Goal: Information Seeking & Learning: Learn about a topic

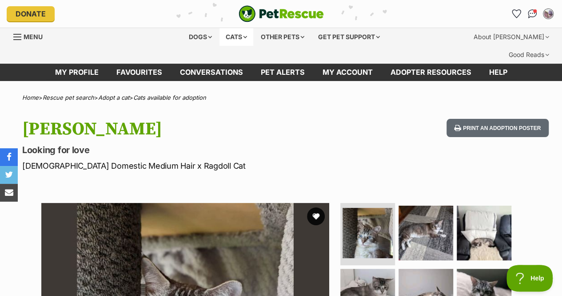
click at [246, 33] on div "Cats" at bounding box center [237, 37] width 34 height 18
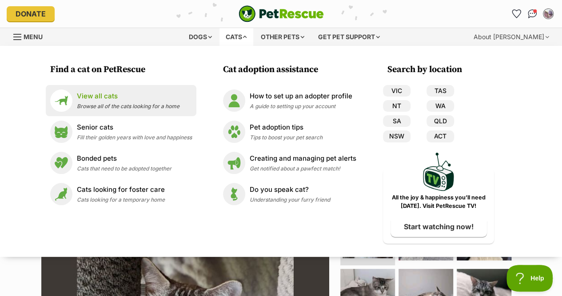
click at [114, 101] on div "View all cats Browse all of the cats looking for a home" at bounding box center [128, 100] width 103 height 19
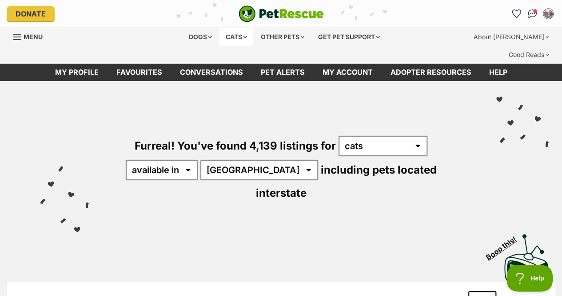
click at [232, 38] on div "Cats" at bounding box center [237, 37] width 34 height 18
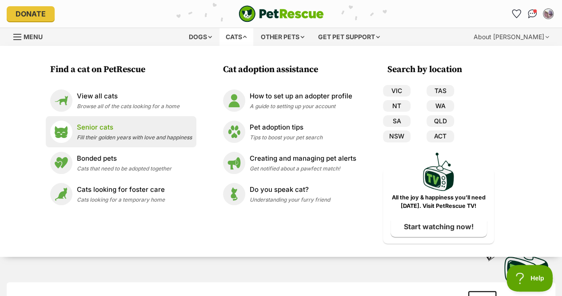
click at [100, 124] on p "Senior cats" at bounding box center [134, 127] width 115 height 10
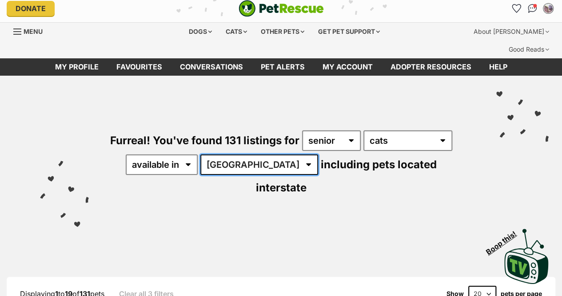
click at [243, 154] on select "Australia ACT NSW NT QLD SA TAS VIC WA" at bounding box center [260, 164] width 118 height 20
select select "QLD"
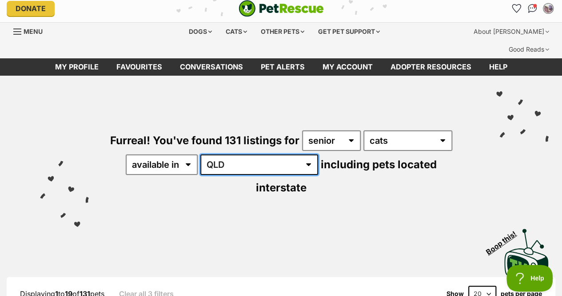
click at [202, 154] on select "Australia ACT NSW NT QLD SA TAS VIC WA" at bounding box center [260, 164] width 118 height 20
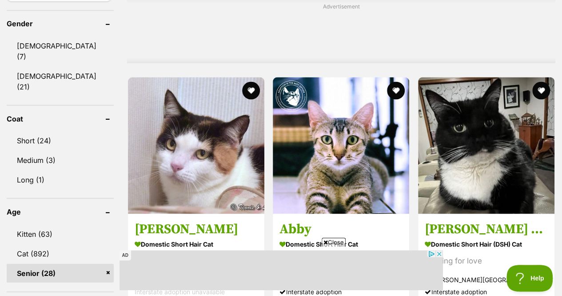
scroll to position [814, 0]
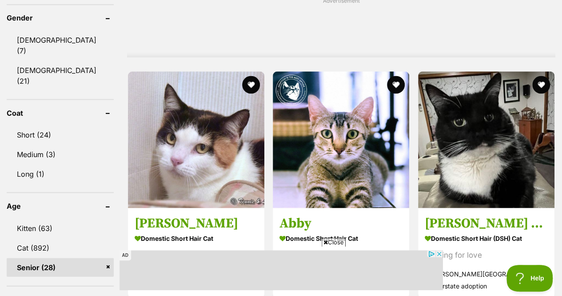
click at [334, 238] on span "Close" at bounding box center [334, 241] width 24 height 9
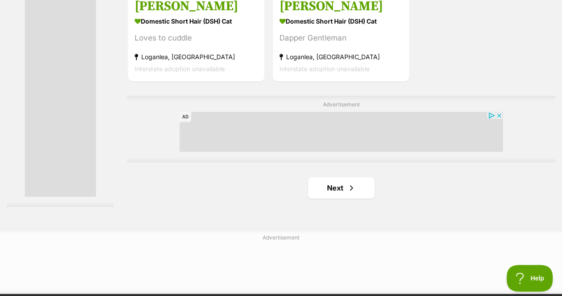
scroll to position [2073, 0]
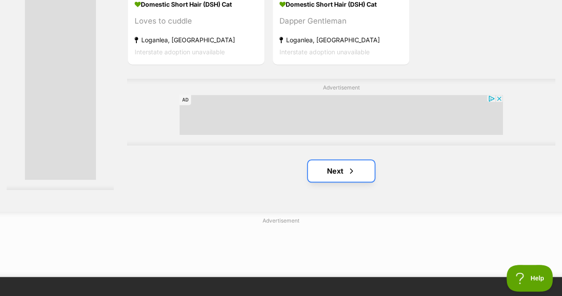
click at [349, 165] on span "Next page" at bounding box center [351, 170] width 9 height 11
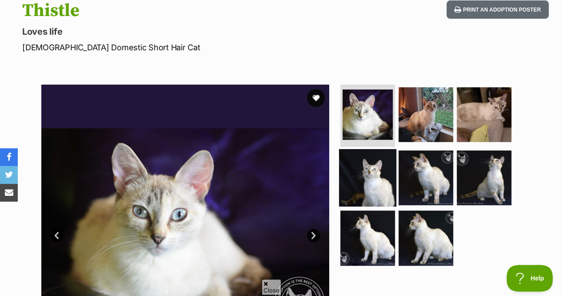
scroll to position [119, 0]
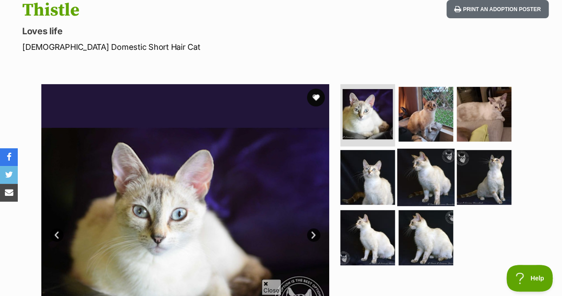
click at [437, 148] on img at bounding box center [426, 176] width 57 height 57
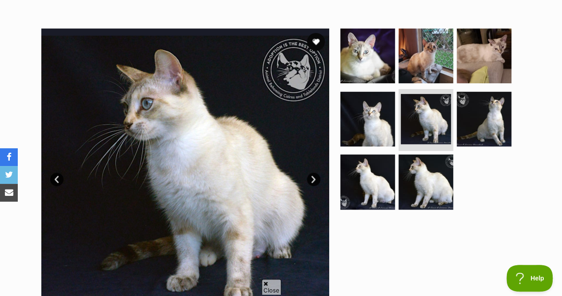
scroll to position [174, 0]
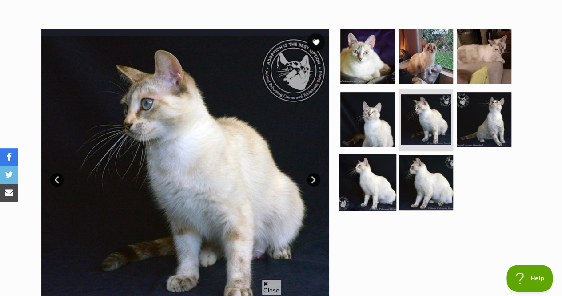
click at [374, 170] on img at bounding box center [367, 181] width 57 height 57
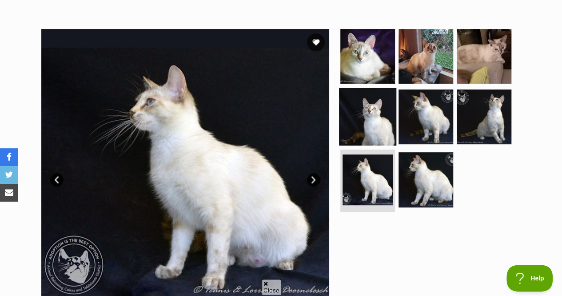
click at [364, 98] on img at bounding box center [367, 116] width 57 height 57
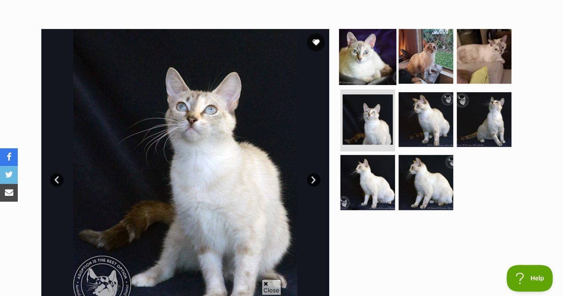
click at [381, 36] on img at bounding box center [367, 56] width 57 height 57
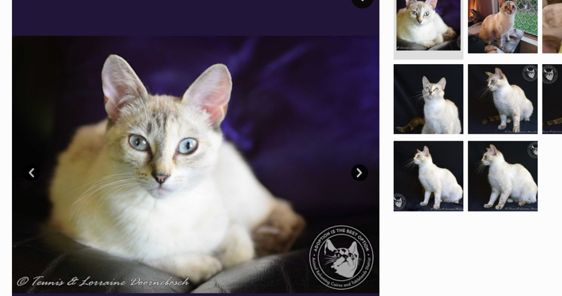
scroll to position [183, 0]
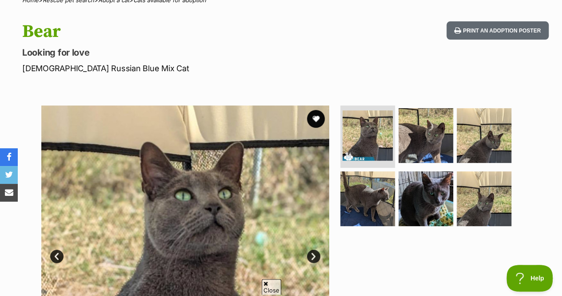
scroll to position [113, 0]
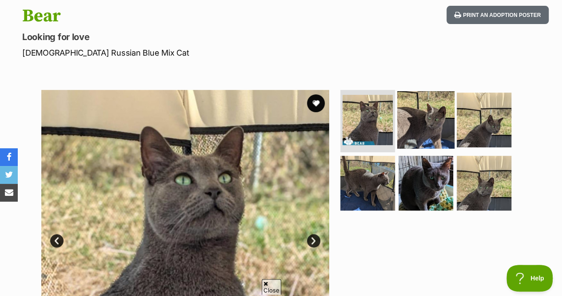
click at [426, 91] on img at bounding box center [426, 119] width 57 height 57
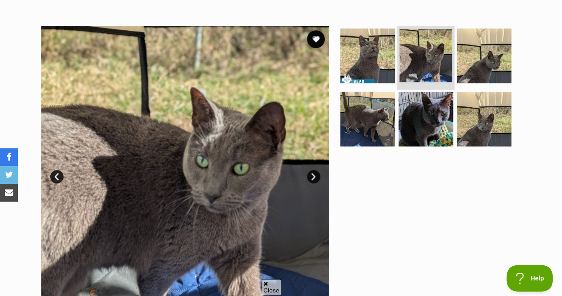
scroll to position [176, 0]
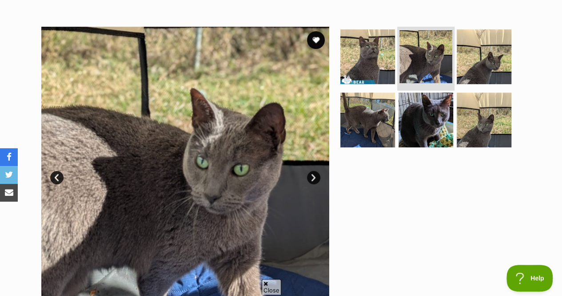
click at [426, 92] on img at bounding box center [426, 119] width 55 height 55
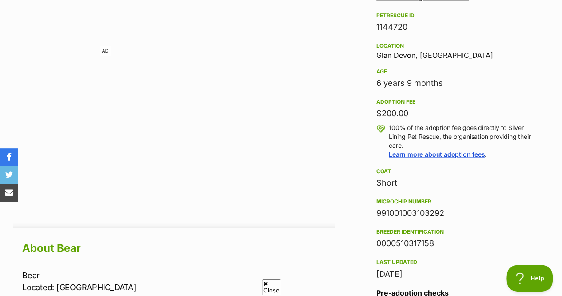
scroll to position [538, 0]
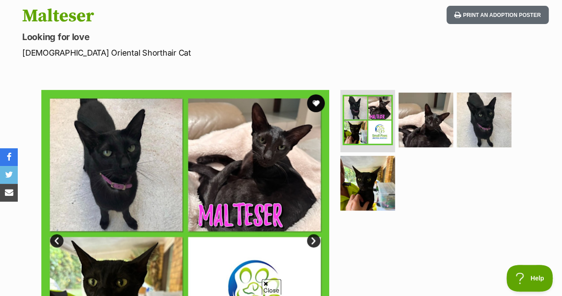
scroll to position [87, 0]
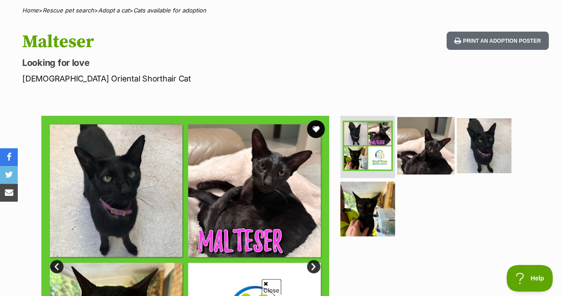
click at [415, 120] on img at bounding box center [426, 145] width 57 height 57
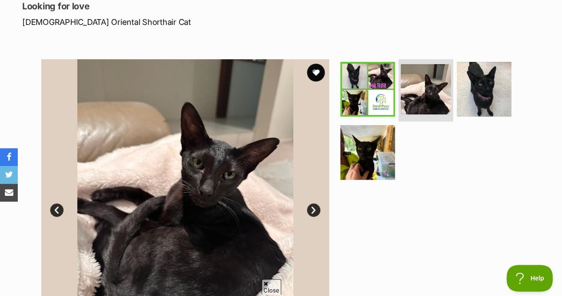
scroll to position [156, 0]
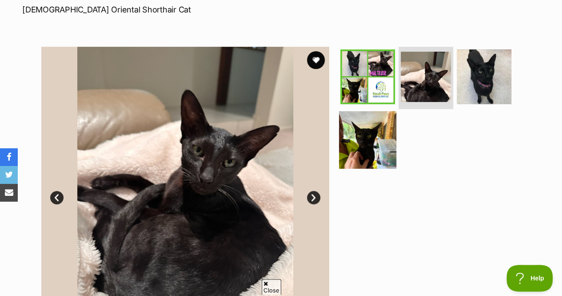
click at [372, 111] on img at bounding box center [367, 139] width 57 height 57
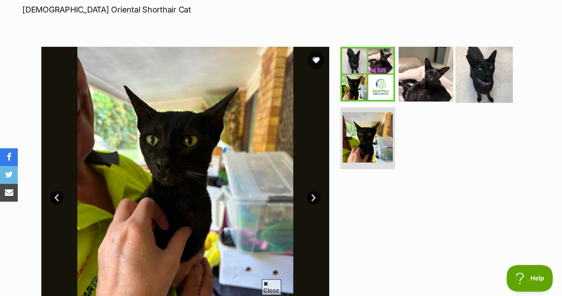
click at [489, 45] on img at bounding box center [484, 73] width 57 height 57
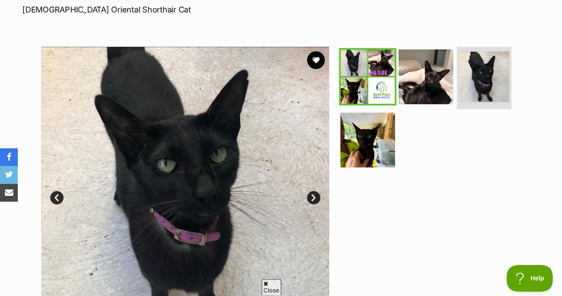
click at [391, 54] on img at bounding box center [367, 76] width 57 height 57
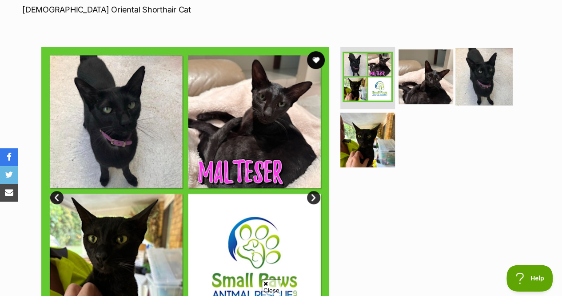
click at [476, 59] on img at bounding box center [484, 76] width 57 height 57
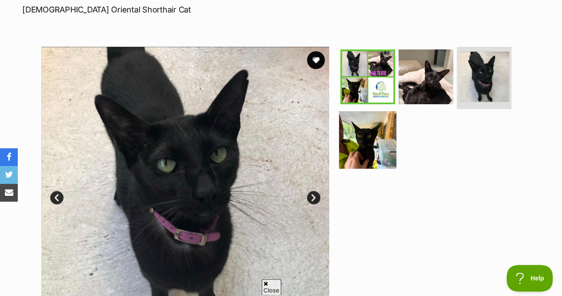
click at [368, 123] on img at bounding box center [367, 139] width 57 height 57
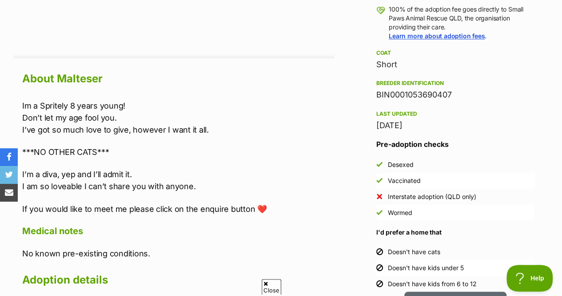
scroll to position [787, 0]
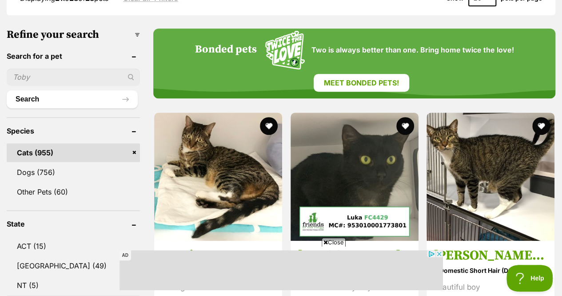
scroll to position [301, 0]
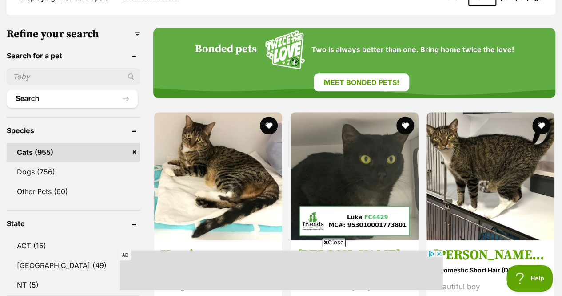
click at [338, 241] on span "Close" at bounding box center [334, 241] width 24 height 9
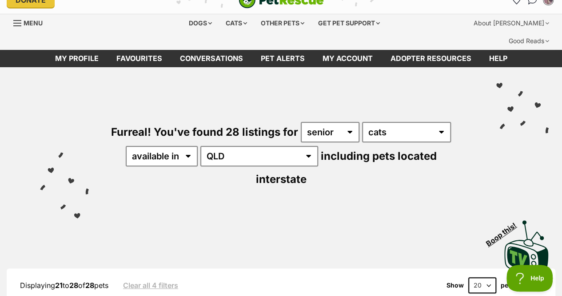
scroll to position [10, 0]
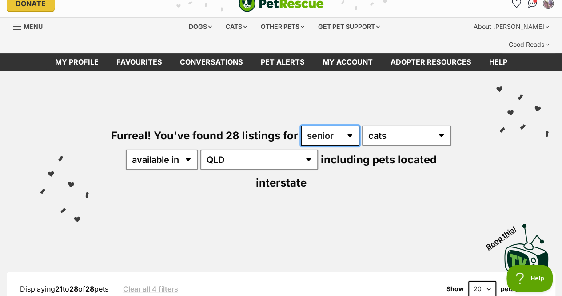
click at [353, 125] on select "any age kitten adult senior" at bounding box center [330, 135] width 59 height 20
select select "cat"
click at [301, 125] on select "any age kitten adult senior" at bounding box center [330, 135] width 59 height 20
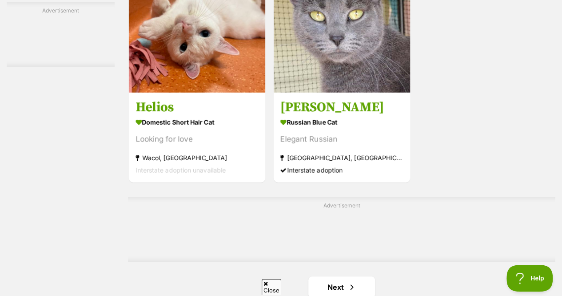
scroll to position [1955, 0]
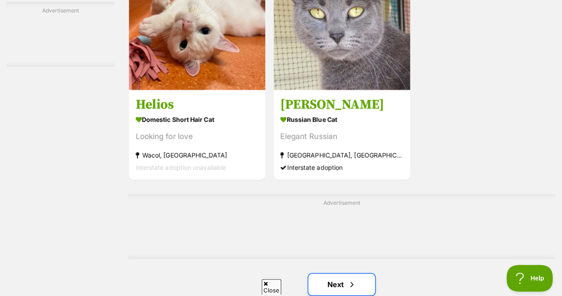
click at [350, 279] on span "Next page" at bounding box center [352, 284] width 9 height 11
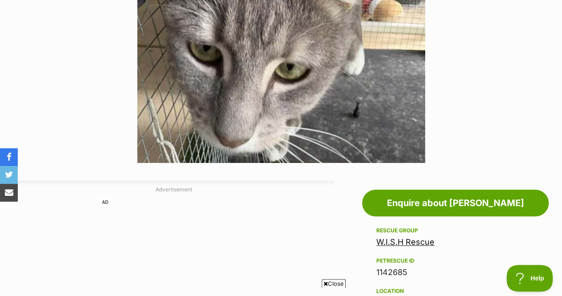
scroll to position [329, 0]
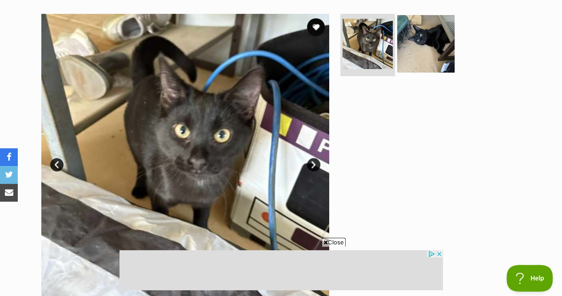
click at [423, 27] on img at bounding box center [426, 43] width 57 height 57
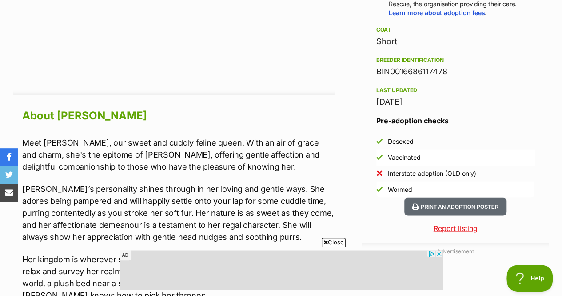
scroll to position [717, 0]
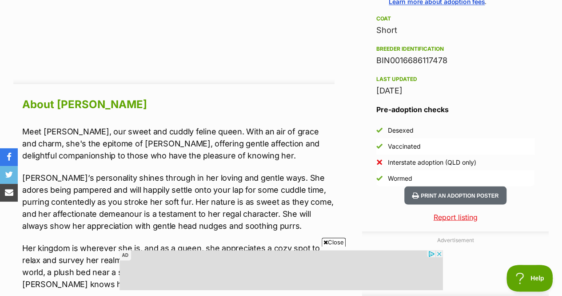
click at [340, 239] on span "Close" at bounding box center [334, 241] width 24 height 9
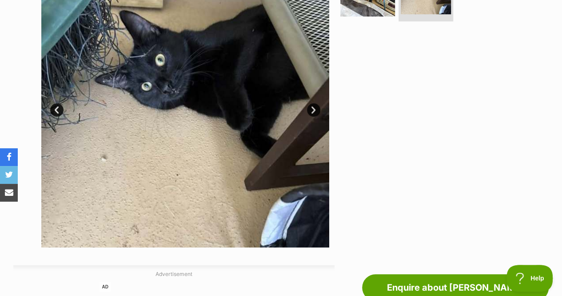
scroll to position [101, 0]
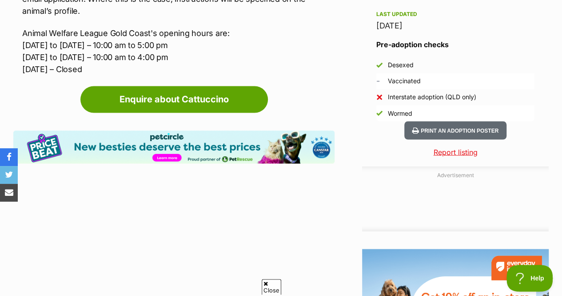
scroll to position [733, 0]
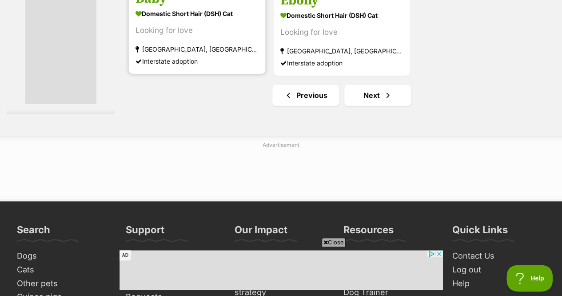
scroll to position [2146, 0]
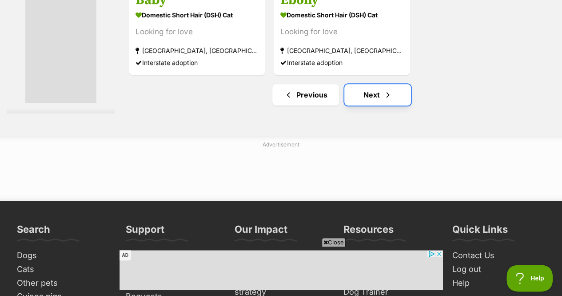
click at [391, 89] on span "Next page" at bounding box center [388, 94] width 9 height 11
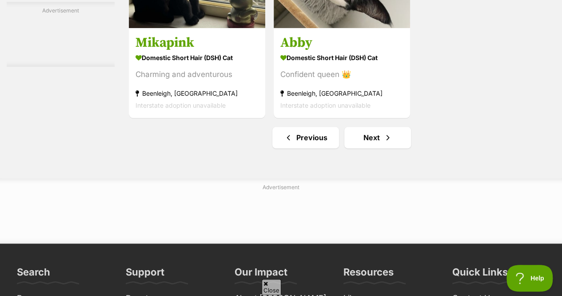
scroll to position [2271, 0]
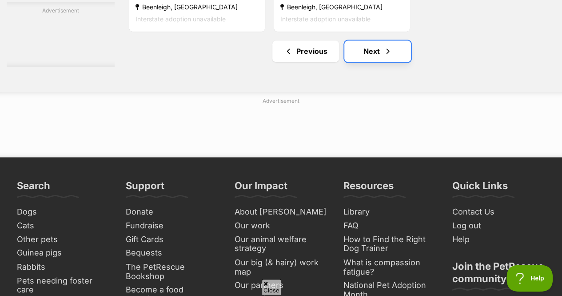
click at [388, 46] on span "Next page" at bounding box center [388, 51] width 9 height 11
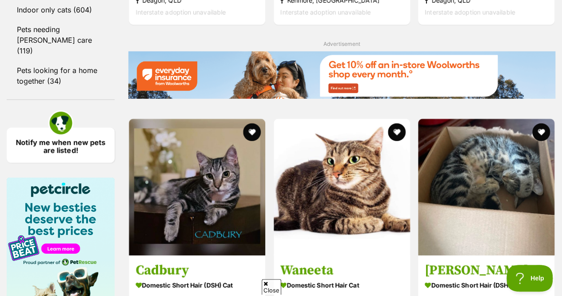
scroll to position [1321, 0]
